Goal: Go to known website: Access a specific website the user already knows

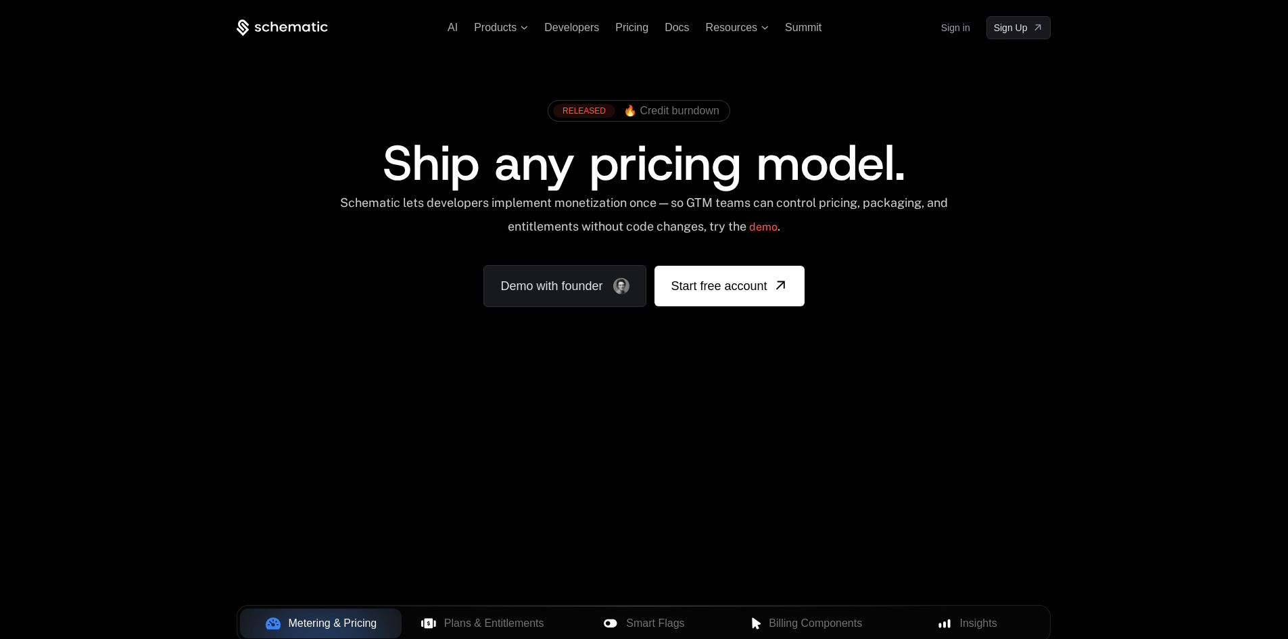
click at [953, 29] on link "Sign in" at bounding box center [955, 28] width 29 height 22
